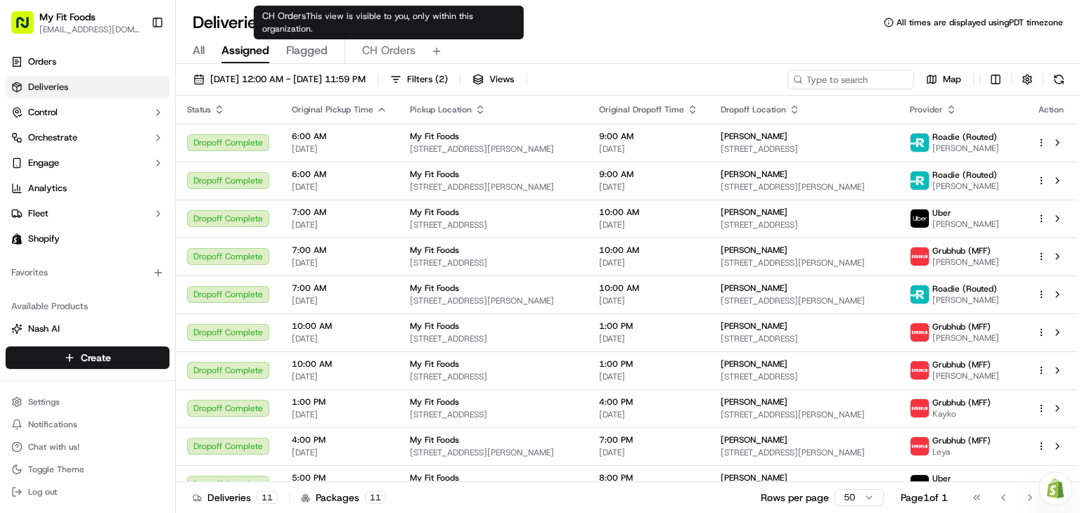
click at [378, 54] on span "CH Orders" at bounding box center [388, 50] width 53 height 17
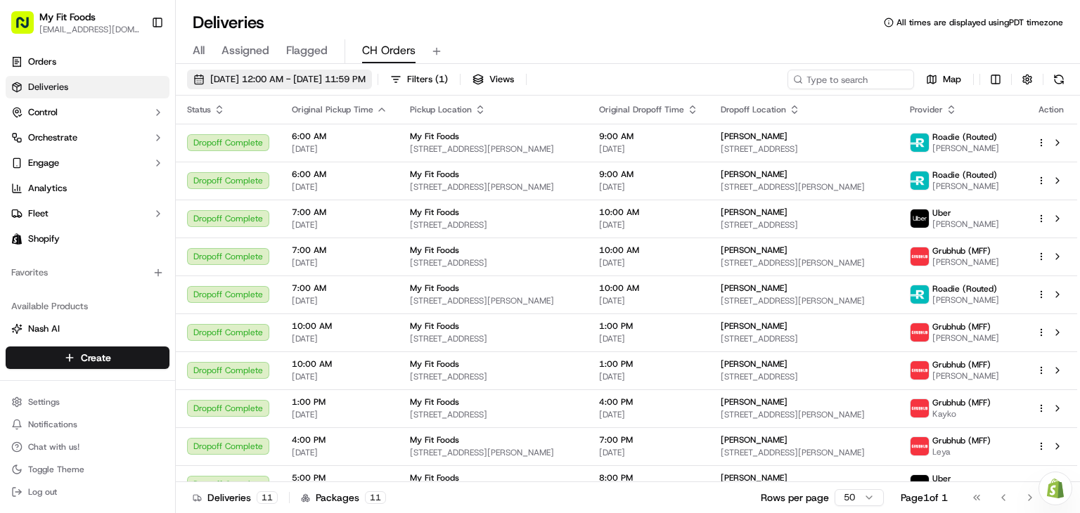
click at [273, 78] on span "[DATE] 12:00 AM - [DATE] 11:59 PM" at bounding box center [287, 79] width 155 height 13
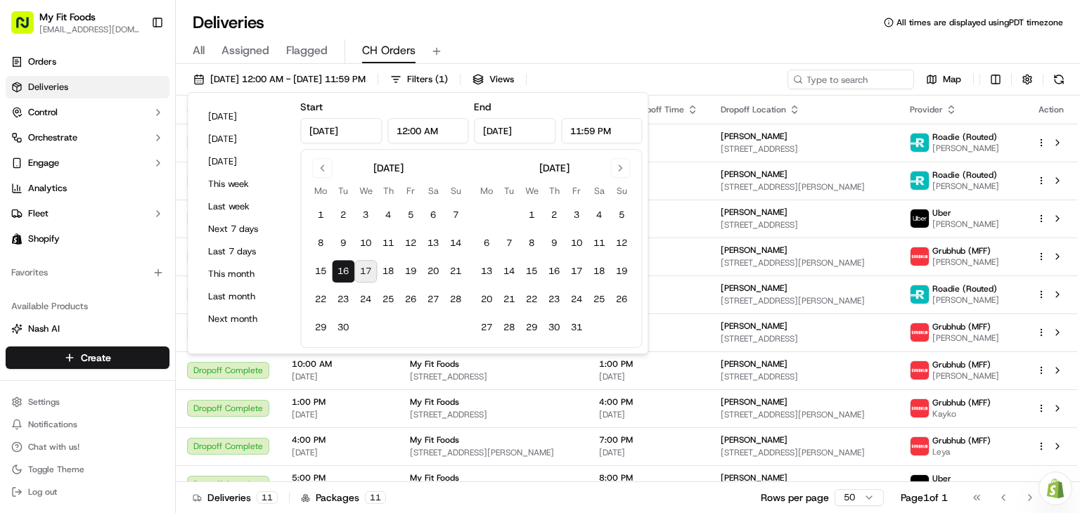
click at [365, 272] on button "17" at bounding box center [365, 271] width 23 height 23
type input "[DATE]"
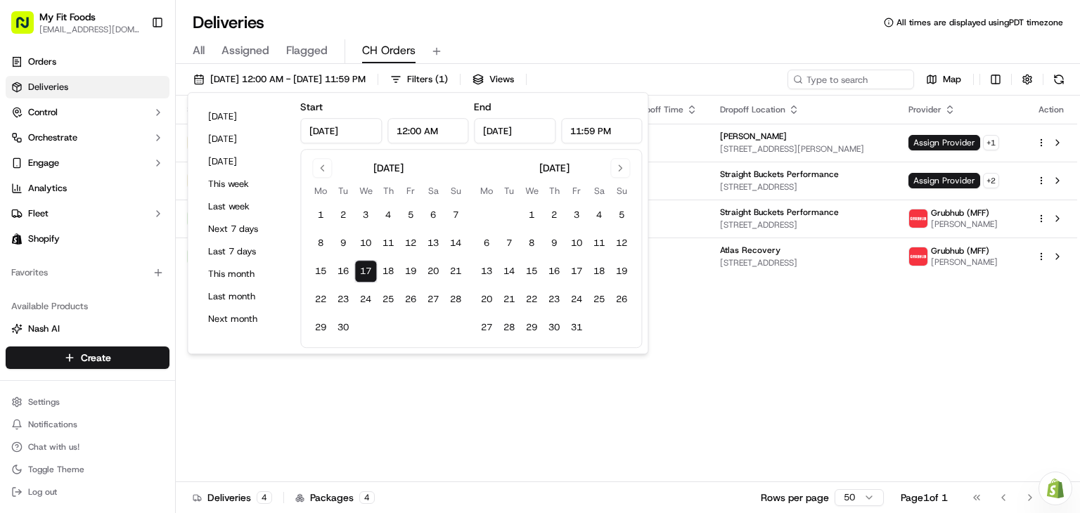
click at [541, 32] on div "Deliveries All times are displayed using PDT timezone" at bounding box center [628, 22] width 904 height 23
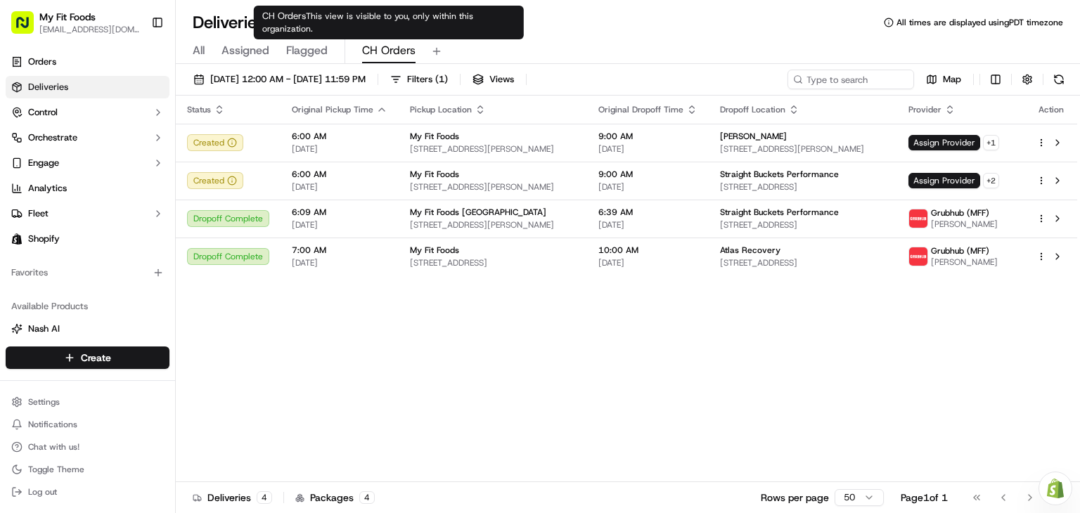
click at [390, 53] on span "CH Orders" at bounding box center [388, 50] width 53 height 17
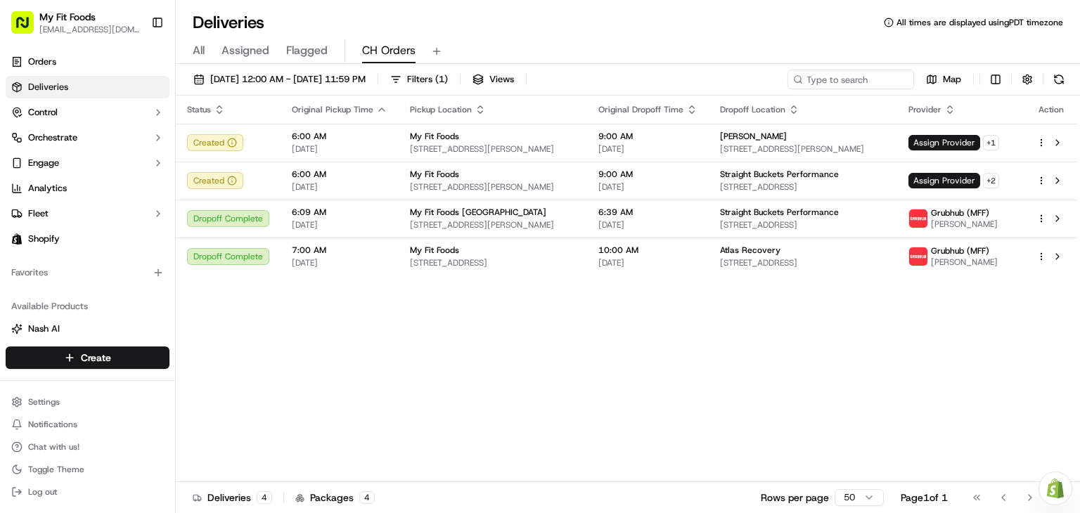
click at [447, 113] on span "Pickup Location" at bounding box center [441, 109] width 62 height 11
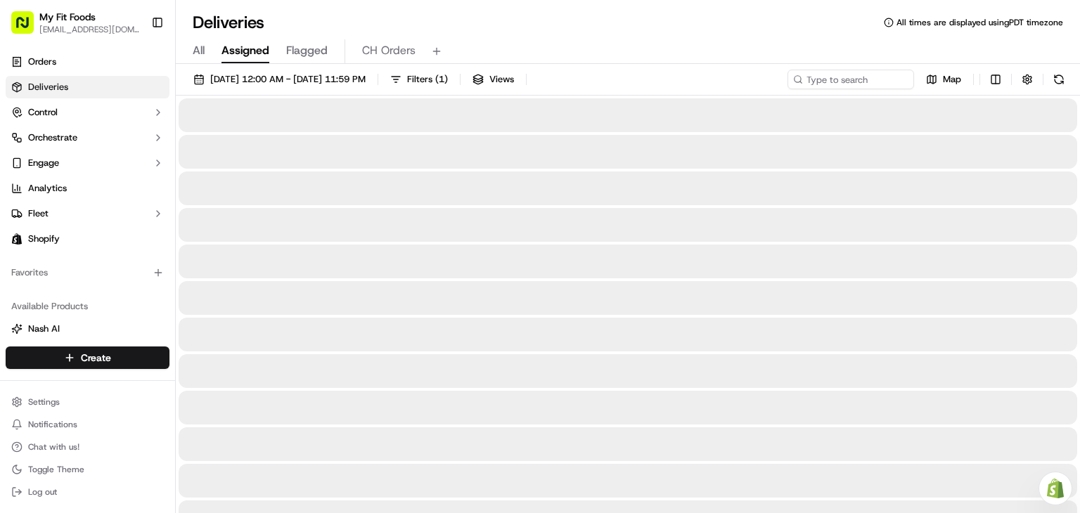
click at [250, 57] on span "Assigned" at bounding box center [246, 50] width 48 height 17
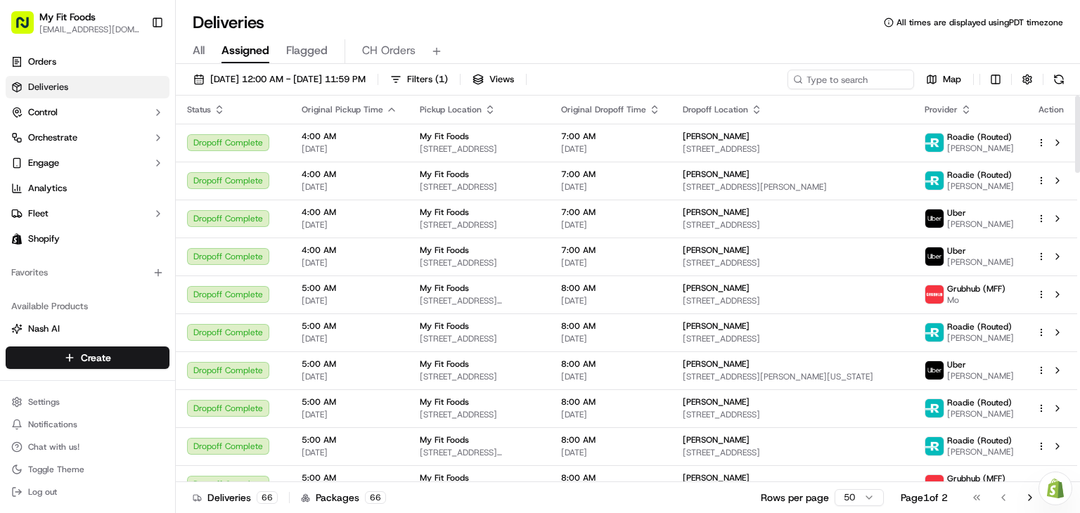
click at [440, 110] on span "Pickup Location" at bounding box center [451, 109] width 62 height 11
click at [448, 77] on span "Filters ( 1 )" at bounding box center [427, 79] width 41 height 13
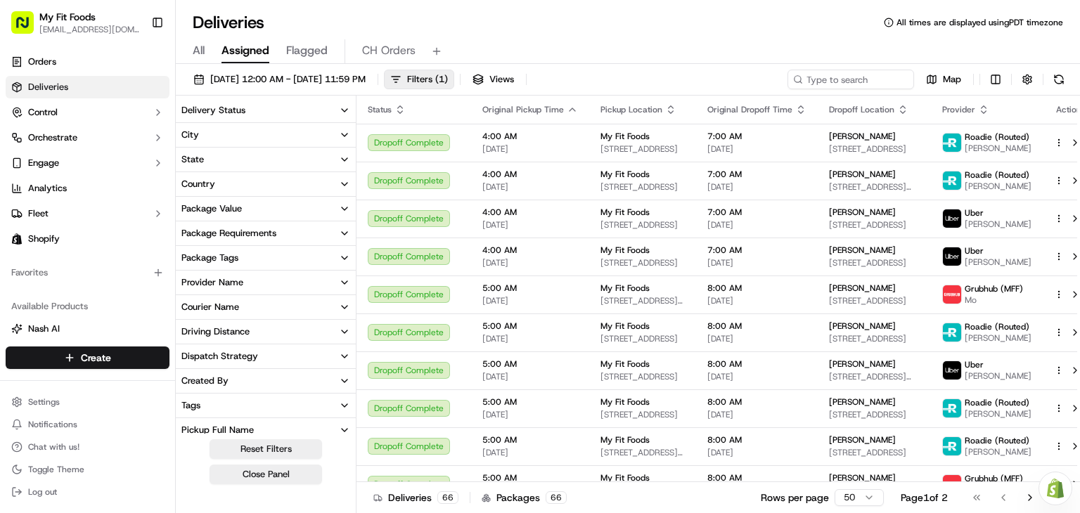
click at [281, 157] on button "State" at bounding box center [266, 160] width 180 height 24
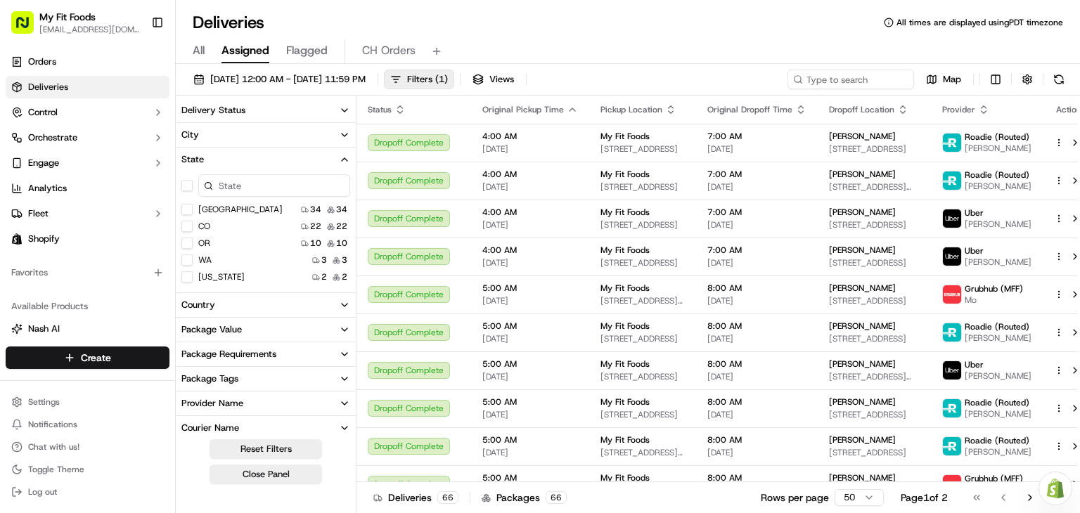
click at [188, 243] on button "OR" at bounding box center [186, 243] width 11 height 11
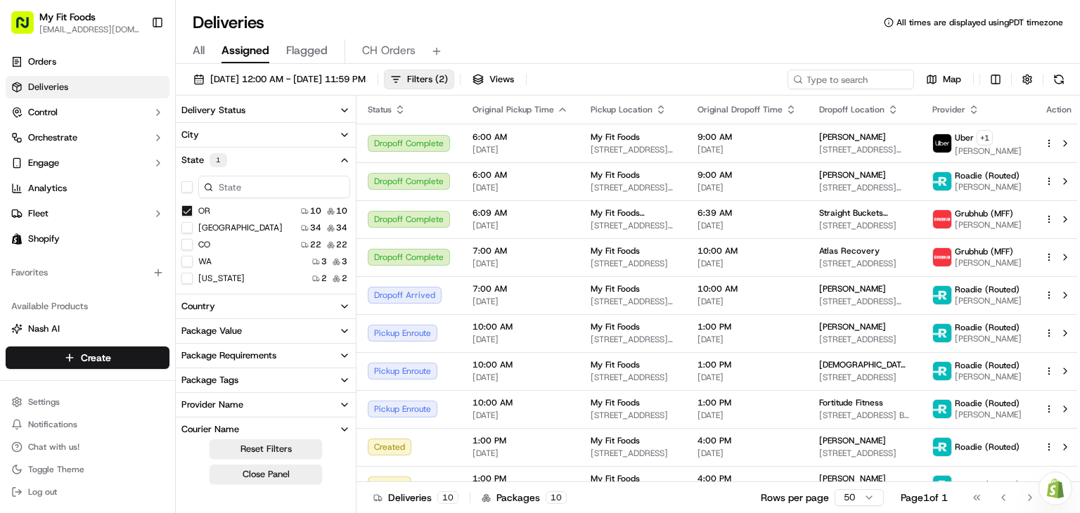
click at [267, 159] on button "State 1" at bounding box center [266, 160] width 180 height 25
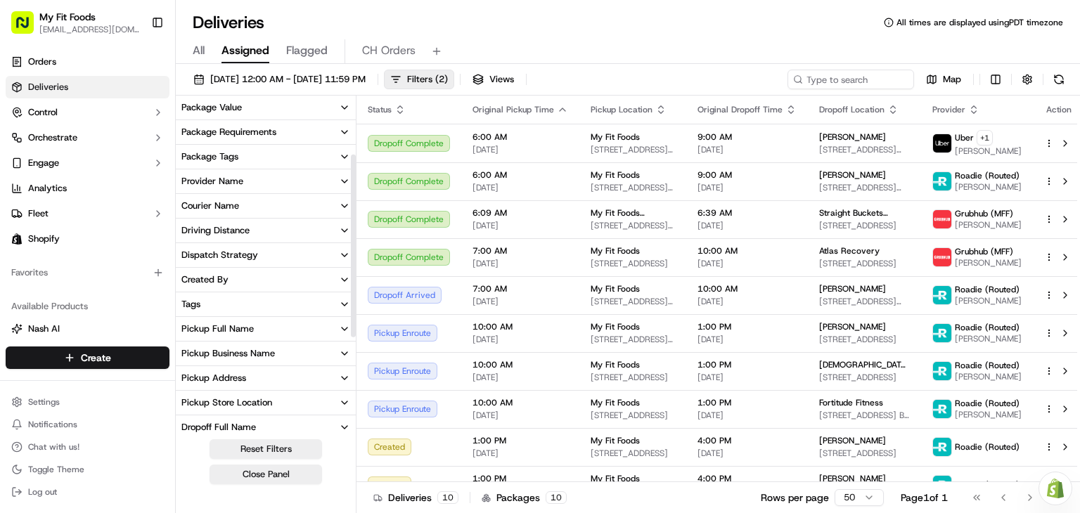
scroll to position [103, 0]
click at [244, 329] on div "Pickup Full Name" at bounding box center [217, 328] width 72 height 13
click at [232, 329] on div "Pickup Full Name" at bounding box center [217, 328] width 72 height 13
click at [227, 375] on div "Pickup Address" at bounding box center [213, 377] width 65 height 13
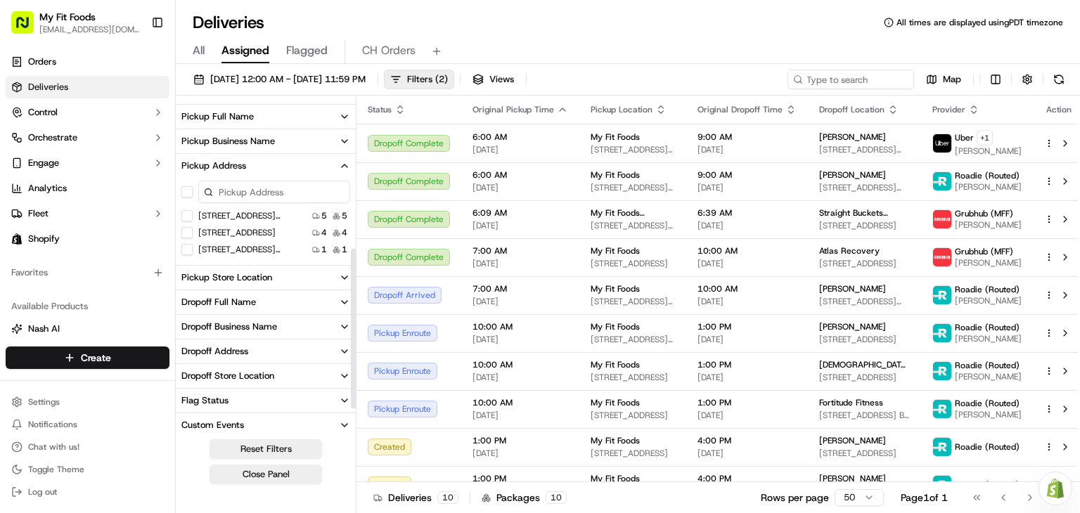
scroll to position [314, 0]
click at [189, 228] on USA "[STREET_ADDRESS]" at bounding box center [186, 233] width 11 height 11
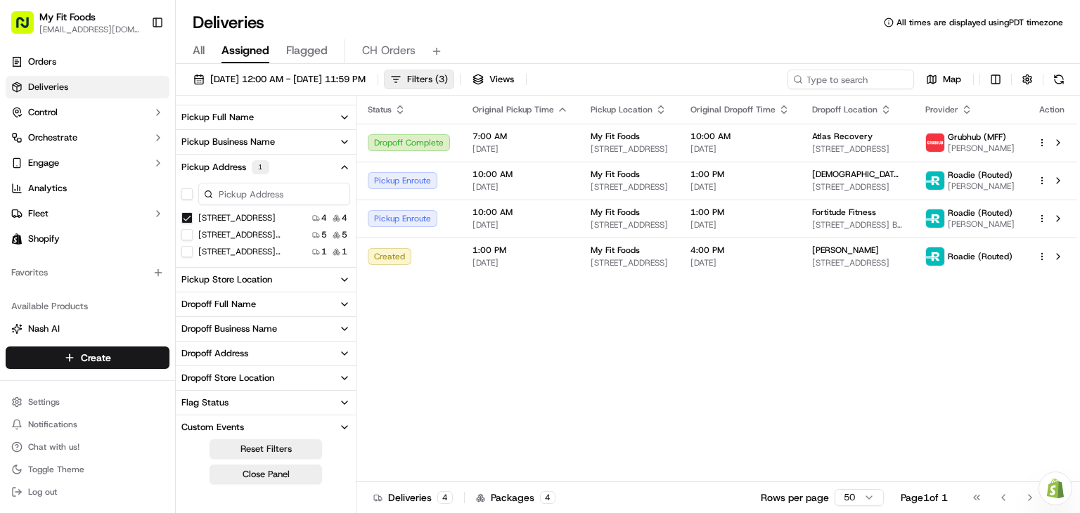
click at [448, 79] on span "Filters ( 3 )" at bounding box center [427, 79] width 41 height 13
